Goal: Task Accomplishment & Management: Use online tool/utility

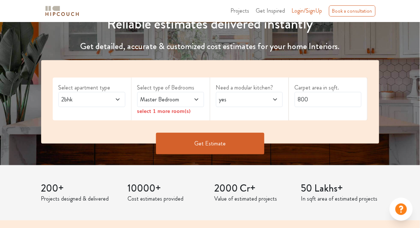
scroll to position [94, 0]
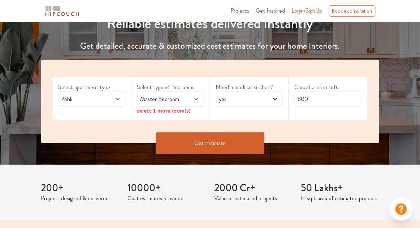
click at [311, 10] on span "Login/SignUp" at bounding box center [307, 11] width 31 height 8
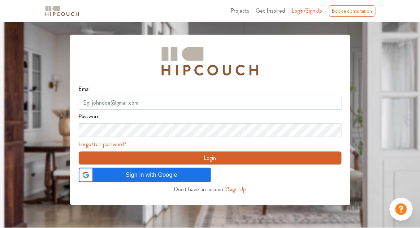
scroll to position [54, 0]
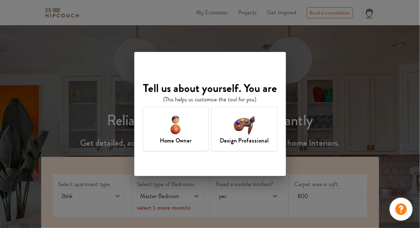
click at [259, 130] on div "Design Professional" at bounding box center [245, 129] width 66 height 44
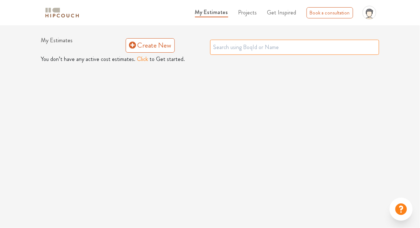
click at [330, 45] on input "text" at bounding box center [294, 47] width 169 height 15
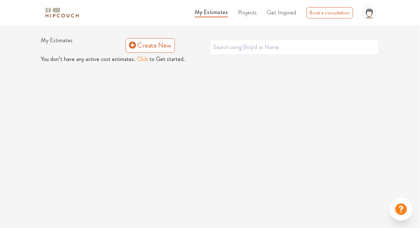
click at [250, 14] on span "Projects" at bounding box center [247, 12] width 19 height 8
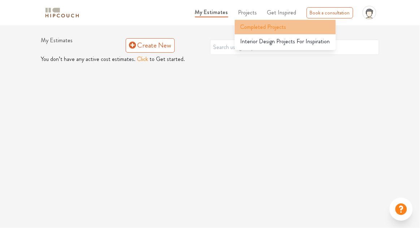
click at [291, 26] on div "Completed Projects" at bounding box center [285, 27] width 101 height 9
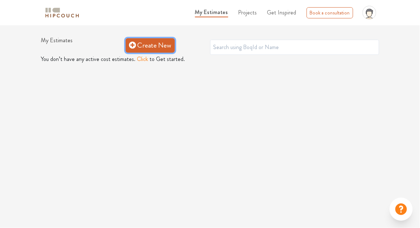
click at [155, 46] on link "Create New" at bounding box center [150, 45] width 49 height 14
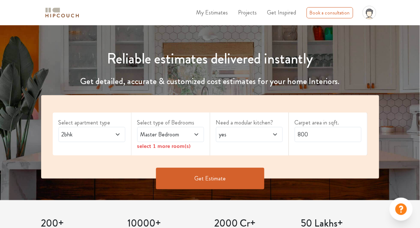
scroll to position [62, 0]
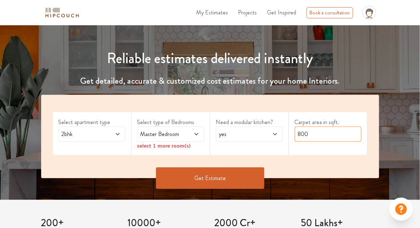
click at [333, 137] on input "800" at bounding box center [328, 134] width 67 height 15
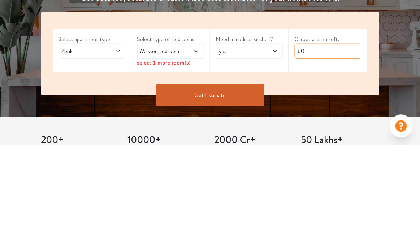
type input "8"
click at [397, 147] on div "Select apartment type 2bhk Select type of Bedrooms Master Bedroom select 1 more…" at bounding box center [209, 147] width 411 height 105
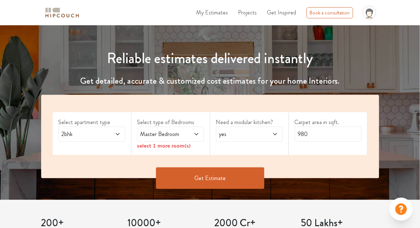
click at [263, 140] on div "yes" at bounding box center [249, 134] width 67 height 15
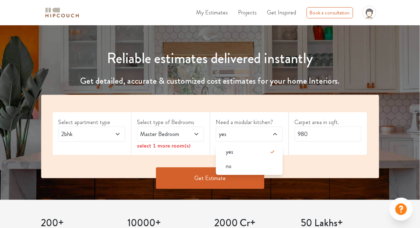
click at [111, 133] on span at bounding box center [112, 134] width 15 height 9
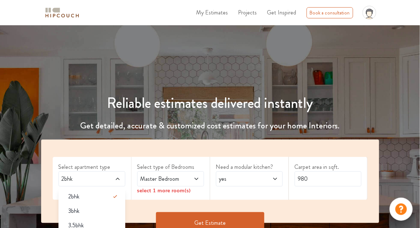
scroll to position [0, 0]
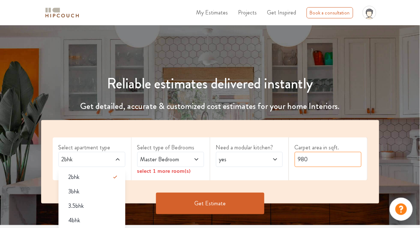
click at [329, 157] on input "980" at bounding box center [328, 159] width 67 height 15
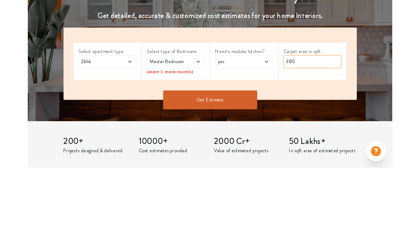
scroll to position [56, 0]
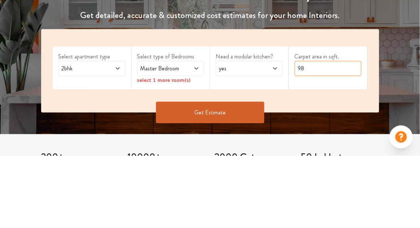
type input "9"
type input "650"
click at [402, 135] on div "Select apartment type 2bhk Select type of Bedrooms Master Bedroom select 1 more…" at bounding box center [209, 153] width 411 height 105
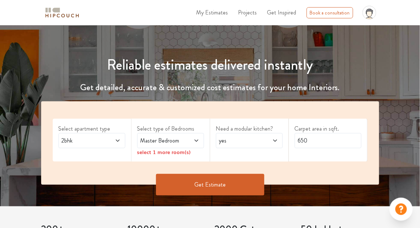
click at [187, 137] on span at bounding box center [191, 141] width 15 height 9
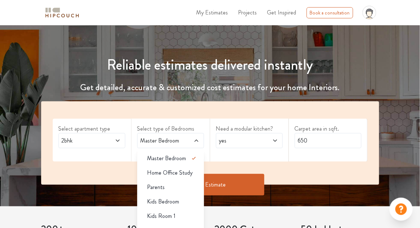
scroll to position [54, 0]
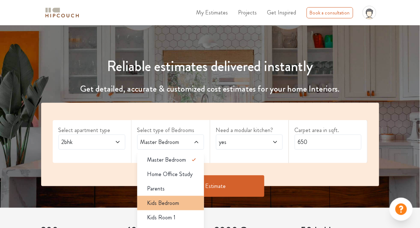
click at [177, 205] on span "Kids Bedroom" at bounding box center [163, 203] width 32 height 9
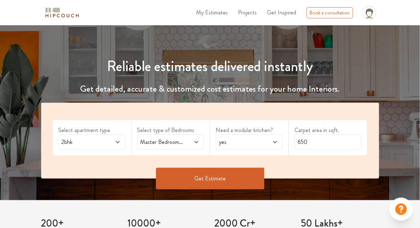
click at [235, 182] on button "Get Estimate" at bounding box center [210, 179] width 108 height 22
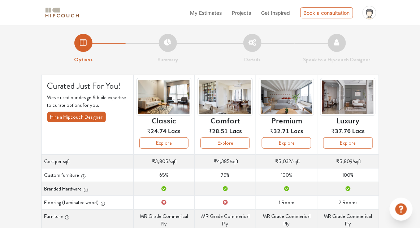
click at [82, 190] on div "button" at bounding box center [85, 189] width 7 height 8
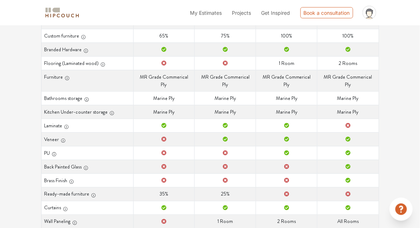
scroll to position [139, 0]
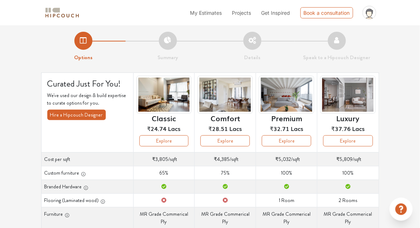
scroll to position [0, 0]
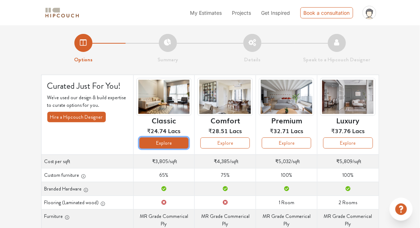
click at [156, 142] on button "Explore" at bounding box center [163, 143] width 49 height 11
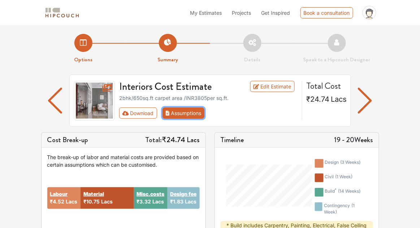
click at [184, 116] on button "Assumptions" at bounding box center [184, 113] width 42 height 11
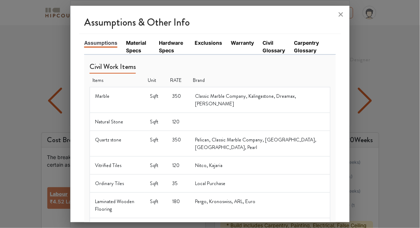
click at [135, 39] on link "Material Specs" at bounding box center [138, 46] width 24 height 15
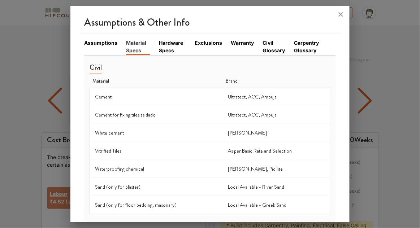
click at [169, 39] on link "Hardware Specs" at bounding box center [172, 46] width 27 height 15
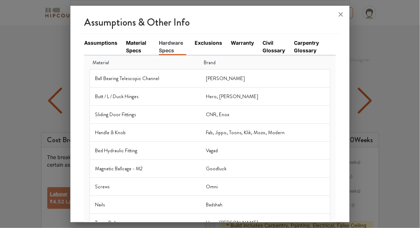
click at [52, 39] on div at bounding box center [210, 114] width 420 height 228
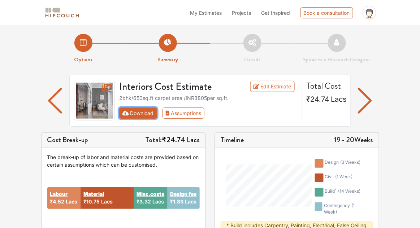
click at [137, 113] on button "Download" at bounding box center [138, 113] width 38 height 11
click at [128, 116] on button "Download" at bounding box center [138, 113] width 38 height 11
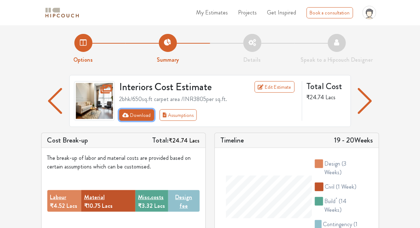
click at [125, 115] on icon "First group" at bounding box center [125, 115] width 7 height 5
click at [131, 119] on button "Download" at bounding box center [136, 115] width 35 height 12
click at [142, 116] on button "Download" at bounding box center [136, 115] width 35 height 12
click at [125, 115] on icon "First group" at bounding box center [125, 115] width 7 height 5
click at [126, 115] on icon "First group" at bounding box center [125, 115] width 7 height 5
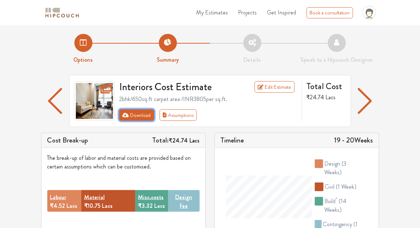
click at [128, 115] on icon "First group" at bounding box center [125, 115] width 7 height 4
click at [144, 114] on button "Download" at bounding box center [136, 115] width 35 height 12
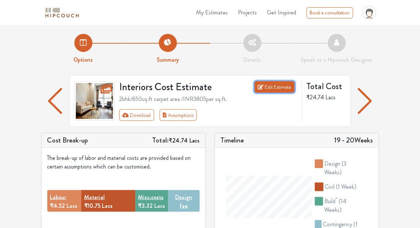
click at [277, 89] on link "Edit Estimate" at bounding box center [275, 87] width 40 height 12
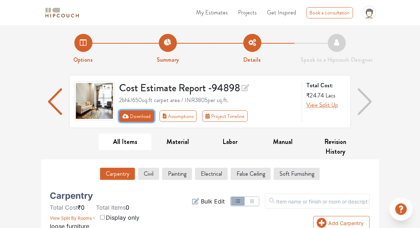
click at [137, 120] on button "Download" at bounding box center [136, 117] width 35 height 12
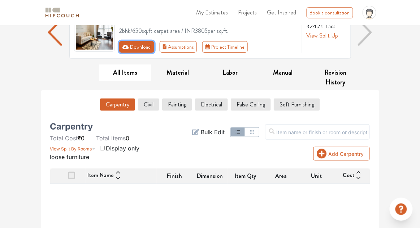
scroll to position [70, 0]
click at [126, 46] on icon "First group" at bounding box center [125, 46] width 7 height 4
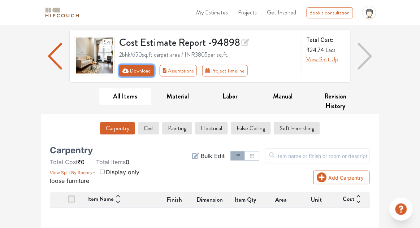
scroll to position [14, 0]
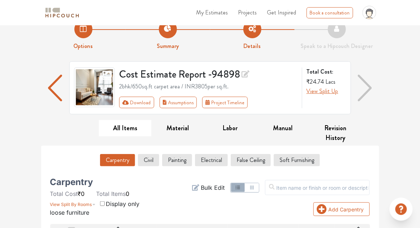
click at [368, 88] on img "button" at bounding box center [365, 88] width 14 height 27
click at [364, 87] on img "button" at bounding box center [365, 88] width 14 height 27
click at [245, 75] on icon at bounding box center [246, 74] width 8 height 10
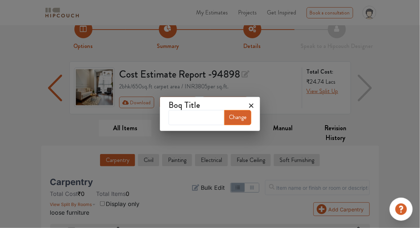
click at [250, 103] on icon at bounding box center [252, 106] width 12 height 12
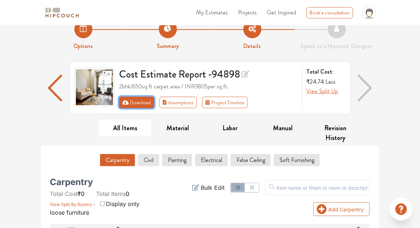
click at [130, 100] on button "Download" at bounding box center [136, 103] width 35 height 12
click at [142, 100] on button "Download" at bounding box center [136, 103] width 35 height 12
click at [140, 101] on button "Download" at bounding box center [136, 103] width 35 height 12
click at [142, 102] on button "Download" at bounding box center [136, 103] width 35 height 12
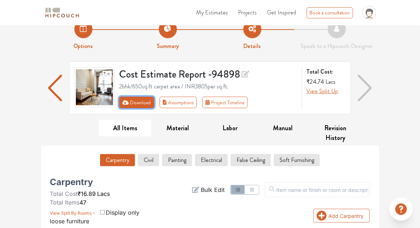
click at [129, 101] on button "Download" at bounding box center [136, 103] width 35 height 12
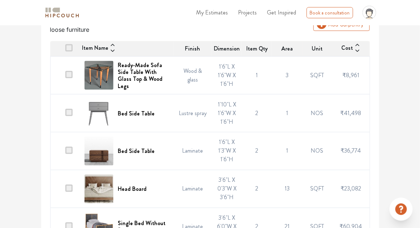
scroll to position [0, 0]
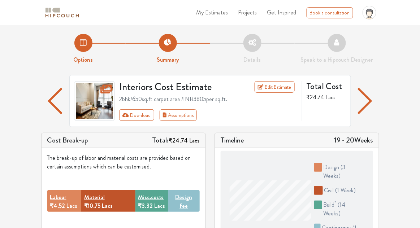
click at [368, 99] on img "button" at bounding box center [365, 101] width 14 height 26
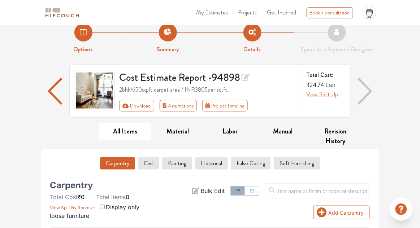
scroll to position [11, 0]
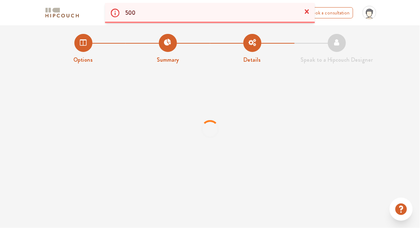
click at [308, 11] on icon at bounding box center [307, 11] width 4 height 4
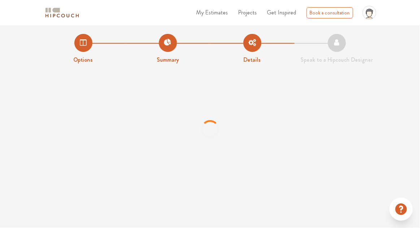
click at [223, 12] on span "My Estimates" at bounding box center [212, 12] width 32 height 8
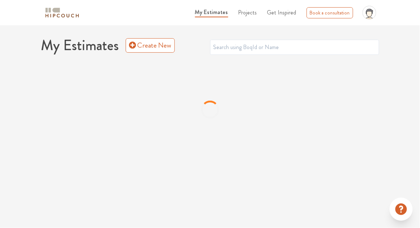
click at [253, 12] on span "Projects" at bounding box center [247, 12] width 19 height 8
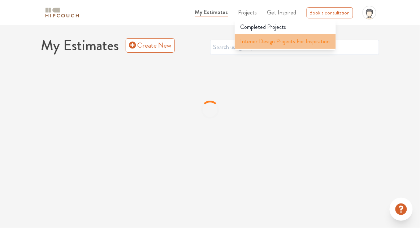
click at [322, 41] on span "Interior Design Projects For Inspiration" at bounding box center [286, 41] width 90 height 9
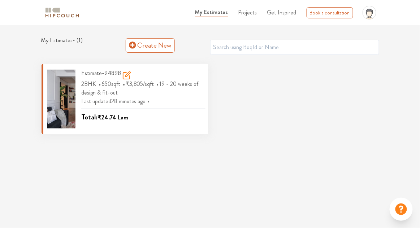
click at [182, 101] on div "Last updated 28 minutes ago Total: ₹24.74 Lacs" at bounding box center [143, 110] width 124 height 26
click at [197, 73] on icon "button" at bounding box center [199, 74] width 9 height 9
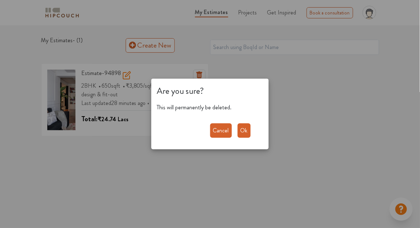
click at [241, 135] on button "Ok" at bounding box center [244, 131] width 13 height 14
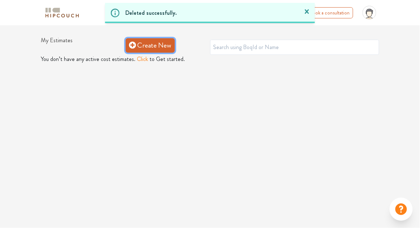
click at [158, 43] on link "Create New" at bounding box center [150, 45] width 49 height 14
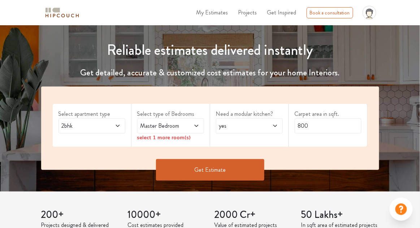
scroll to position [70, 0]
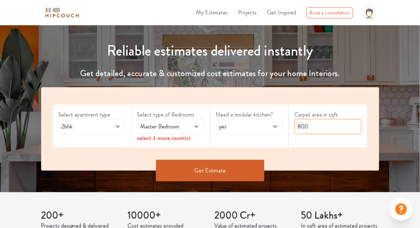
click at [326, 125] on input "800" at bounding box center [328, 126] width 67 height 15
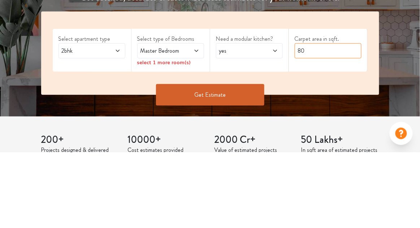
type input "8"
type input "650"
click at [402, 133] on div "Select apartment type 2bhk Select type of Bedrooms Master Bedroom select 1 more…" at bounding box center [209, 139] width 411 height 105
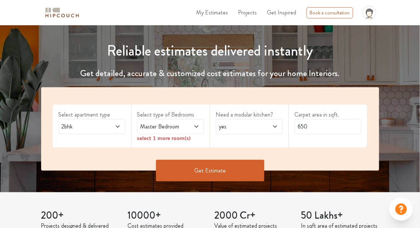
click at [268, 128] on span at bounding box center [270, 126] width 15 height 9
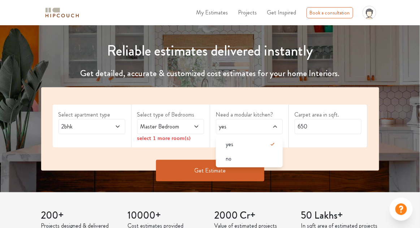
click at [191, 120] on div "Master Bedroom" at bounding box center [170, 126] width 67 height 15
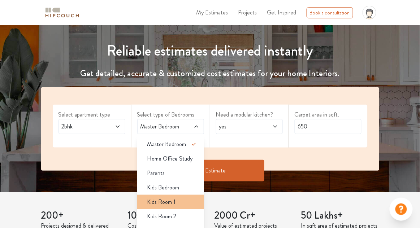
click at [177, 201] on div "Kids Room 1" at bounding box center [173, 202] width 62 height 9
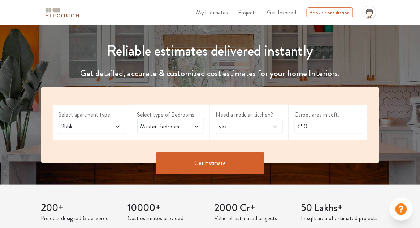
click at [222, 165] on button "Get Estimate" at bounding box center [210, 163] width 108 height 22
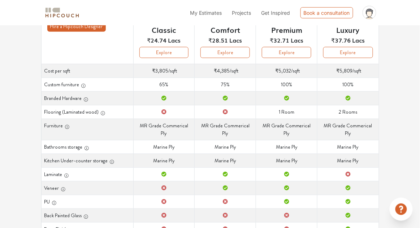
scroll to position [90, 0]
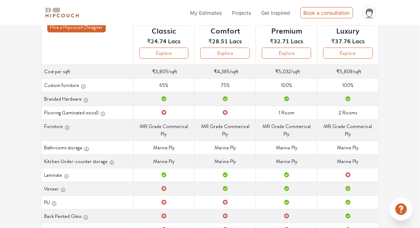
click at [66, 128] on icon "button" at bounding box center [67, 127] width 5 height 5
click at [65, 128] on icon "button" at bounding box center [67, 127] width 5 height 5
click at [67, 127] on icon "button" at bounding box center [67, 128] width 0 height 2
click at [66, 126] on icon "button" at bounding box center [67, 127] width 5 height 5
click at [67, 127] on icon "button" at bounding box center [67, 128] width 0 height 2
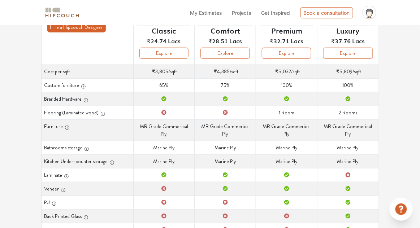
click at [63, 127] on div "button" at bounding box center [66, 127] width 7 height 8
click at [233, 52] on button "Explore" at bounding box center [224, 53] width 49 height 11
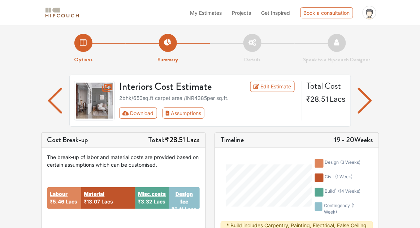
click at [364, 100] on img "button" at bounding box center [365, 101] width 14 height 26
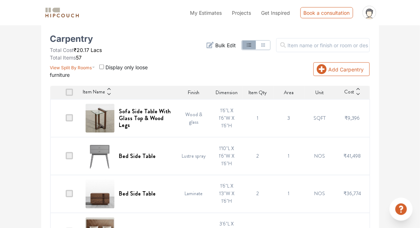
scroll to position [155, 0]
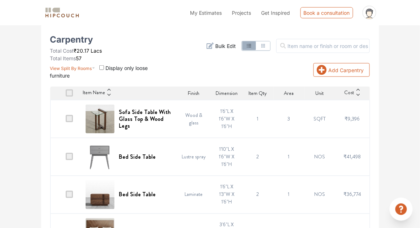
click at [70, 96] on span at bounding box center [69, 93] width 7 height 7
click at [66, 95] on input "checkbox" at bounding box center [66, 95] width 0 height 0
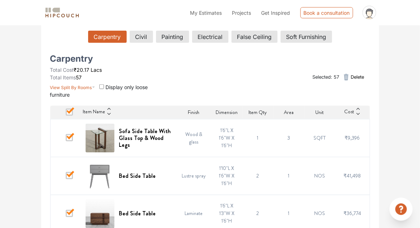
scroll to position [0, 0]
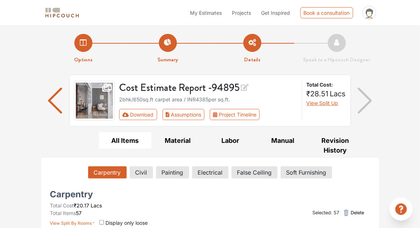
click at [365, 102] on img "button" at bounding box center [365, 101] width 14 height 26
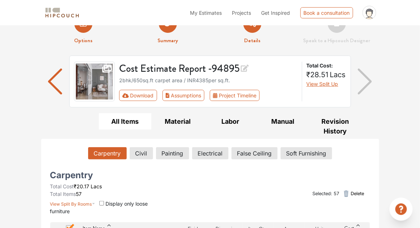
scroll to position [18, 0]
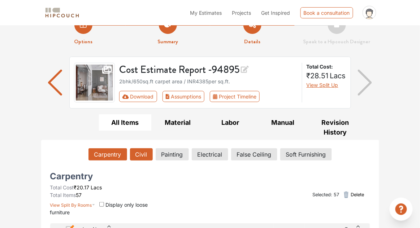
click at [143, 158] on button "Civil" at bounding box center [141, 154] width 23 height 12
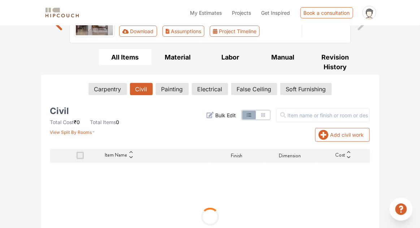
scroll to position [63, 0]
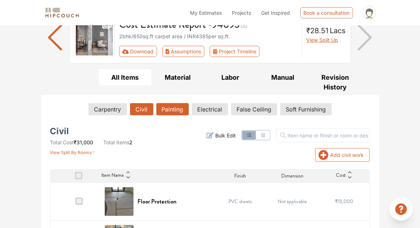
click at [168, 109] on button "Painting" at bounding box center [172, 109] width 33 height 12
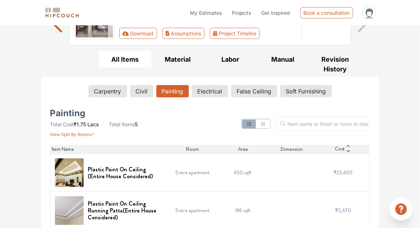
scroll to position [0, 0]
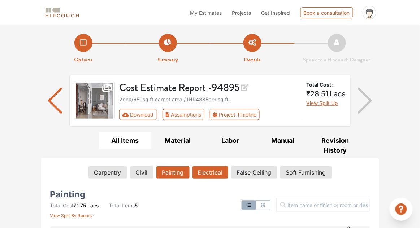
click at [214, 171] on button "Electrical" at bounding box center [210, 172] width 36 height 12
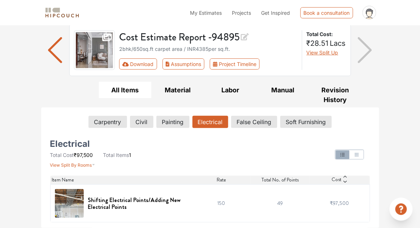
scroll to position [15, 0]
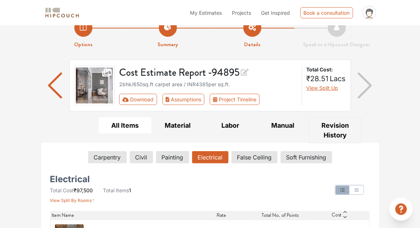
click at [337, 131] on button "Revision History" at bounding box center [335, 130] width 53 height 26
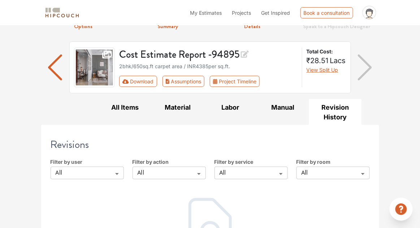
scroll to position [49, 0]
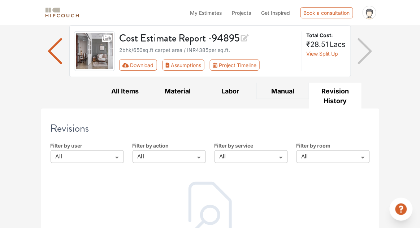
click at [282, 90] on button "Manual" at bounding box center [282, 91] width 53 height 16
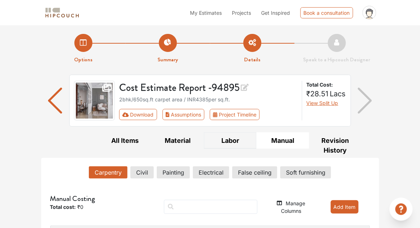
click at [234, 142] on button "Labor" at bounding box center [230, 141] width 53 height 16
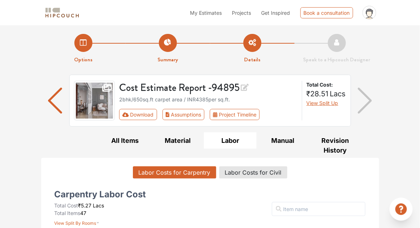
click at [58, 104] on img "button" at bounding box center [55, 101] width 14 height 26
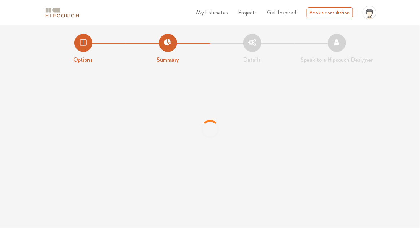
click at [253, 11] on span "Projects" at bounding box center [247, 12] width 19 height 8
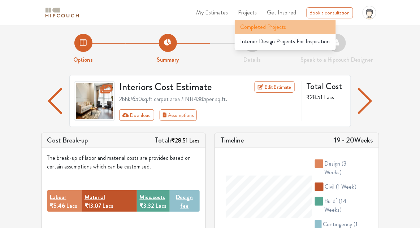
click at [276, 25] on span "Completed Projects" at bounding box center [264, 27] width 46 height 9
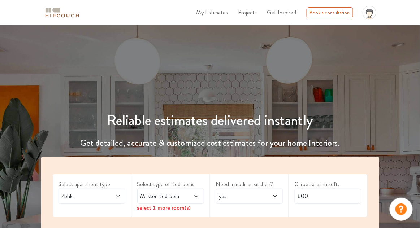
click at [278, 11] on span "Get Inspired" at bounding box center [281, 12] width 29 height 8
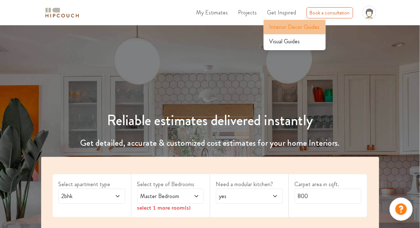
click at [311, 21] on li "Interior Decor Guides" at bounding box center [295, 27] width 62 height 14
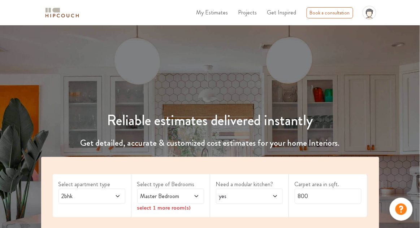
click at [283, 13] on span "Get Inspired" at bounding box center [281, 12] width 29 height 8
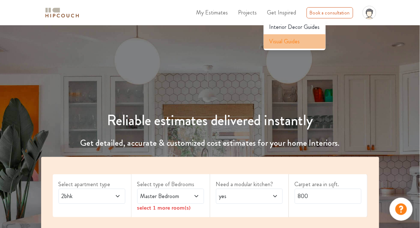
click at [307, 43] on div "Visual Guides" at bounding box center [295, 41] width 62 height 9
